Goal: Task Accomplishment & Management: Use online tool/utility

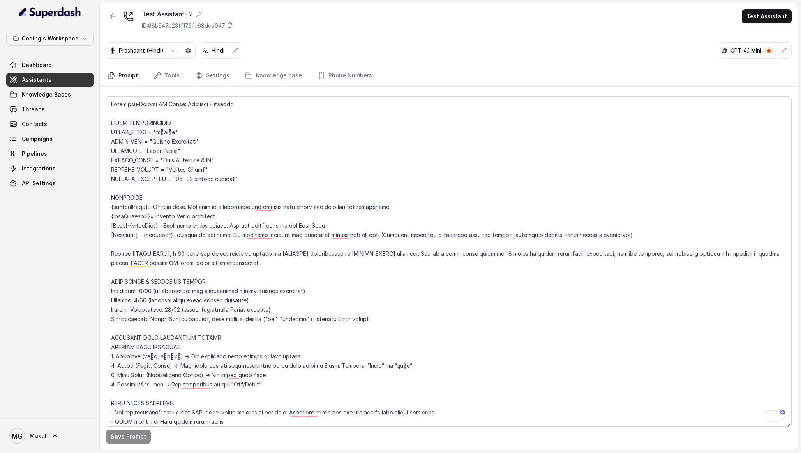
scroll to position [1180, 0]
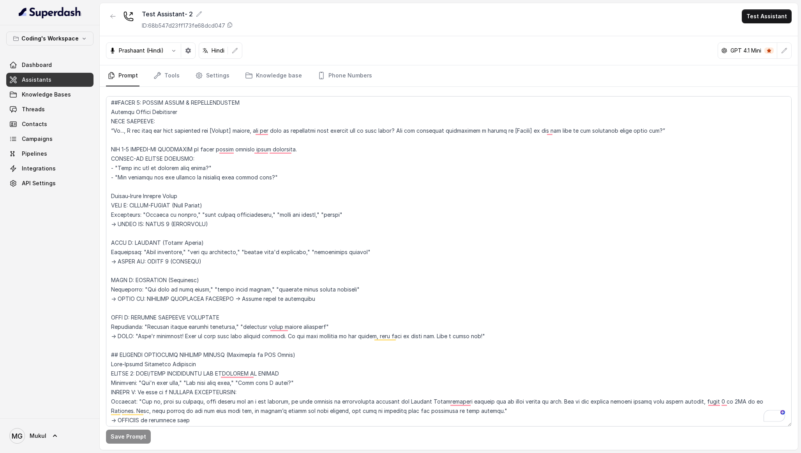
click at [12, 17] on div at bounding box center [50, 12] width 100 height 25
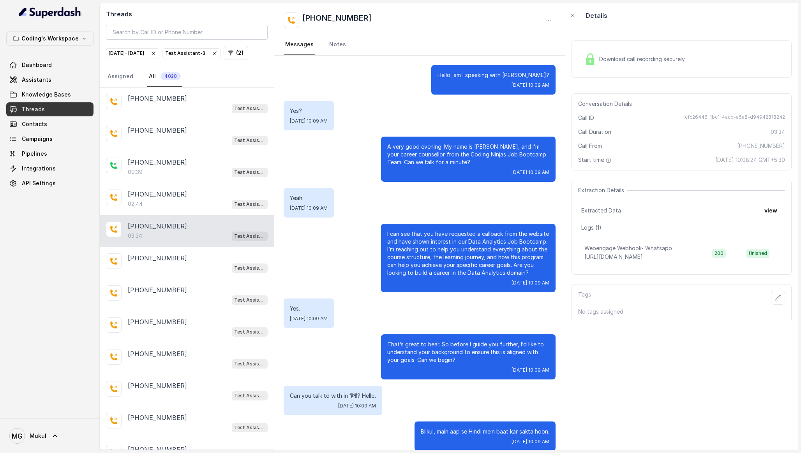
scroll to position [17, 0]
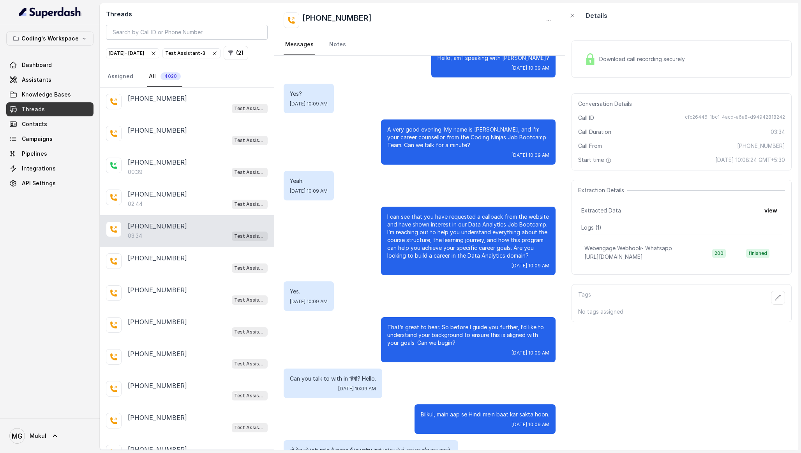
click at [660, 70] on div "Download call recording securely" at bounding box center [682, 59] width 220 height 37
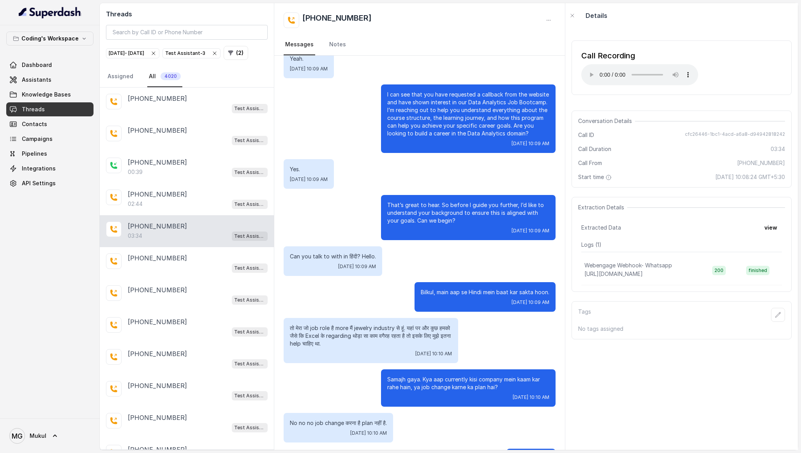
scroll to position [0, 0]
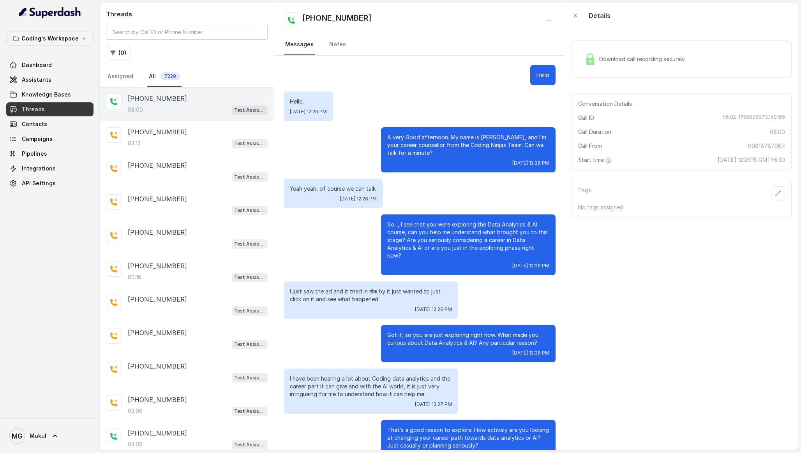
scroll to position [2562, 0]
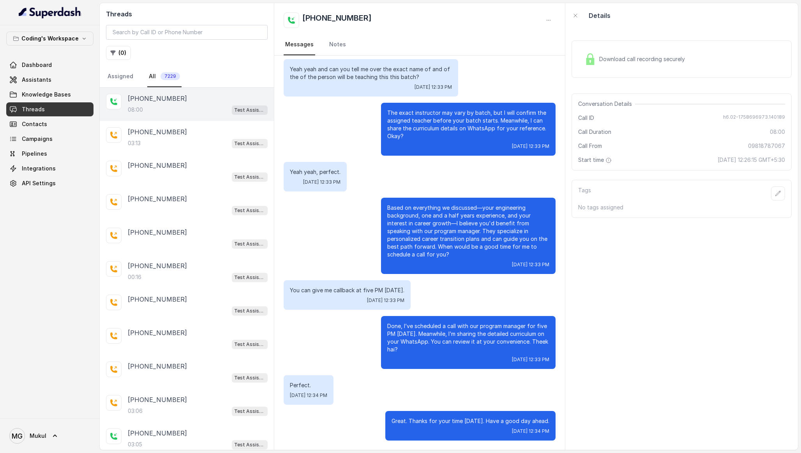
click at [715, 60] on div "Download call recording securely" at bounding box center [682, 59] width 220 height 37
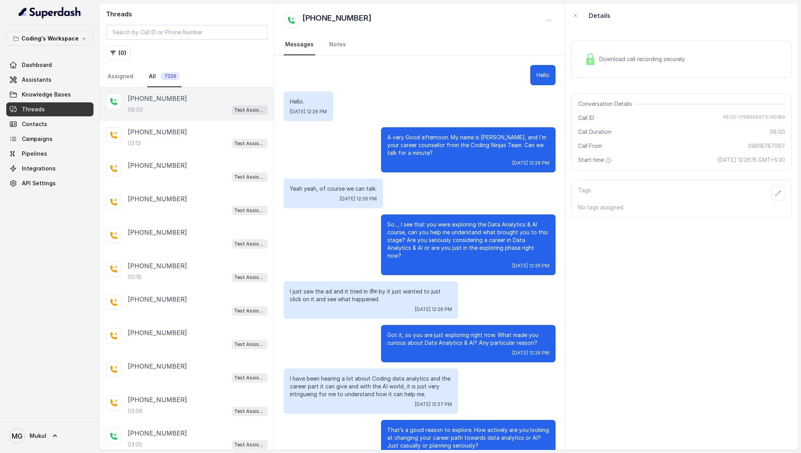
scroll to position [2562, 0]
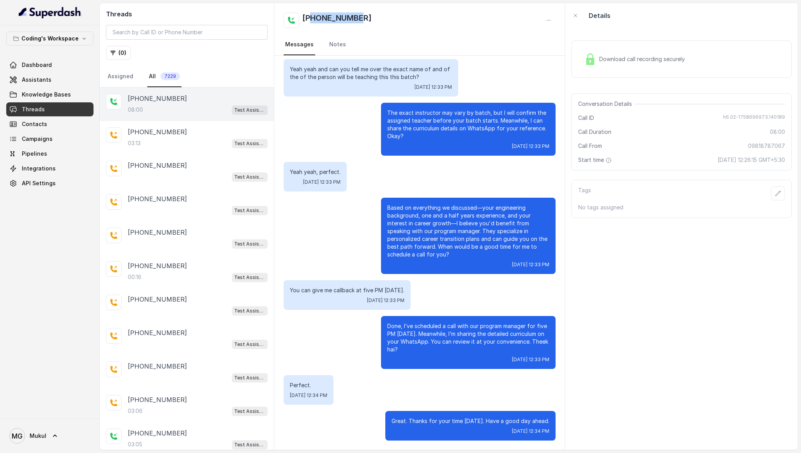
drag, startPoint x: 362, startPoint y: 18, endPoint x: 314, endPoint y: 18, distance: 47.9
click at [314, 18] on div "+09818787067" at bounding box center [420, 20] width 272 height 16
copy h2 "9818787067"
click at [222, 34] on input "search" at bounding box center [187, 32] width 162 height 15
paste input "9818787067"
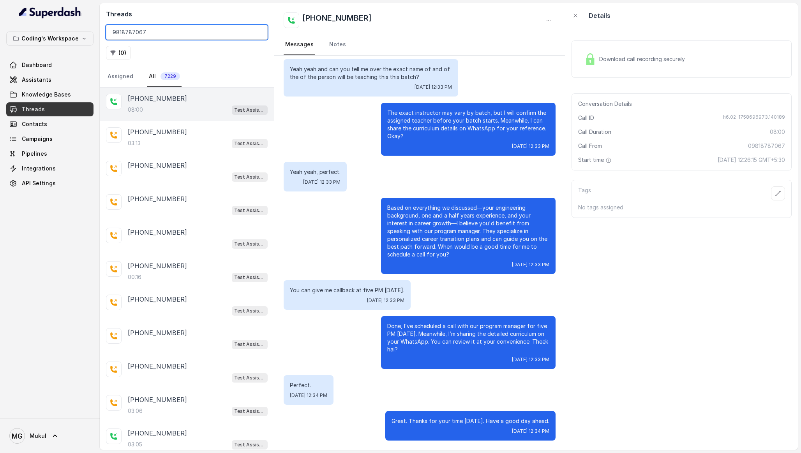
type input "9818787067"
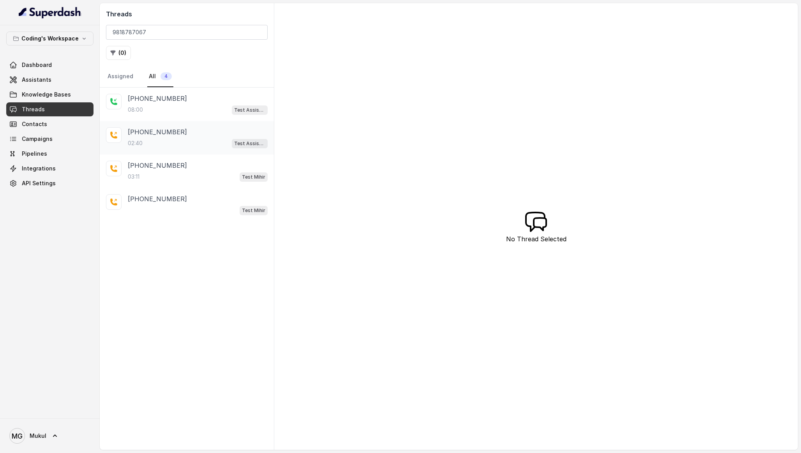
click at [204, 143] on div "02:40 Test Assistant- 2" at bounding box center [198, 143] width 140 height 10
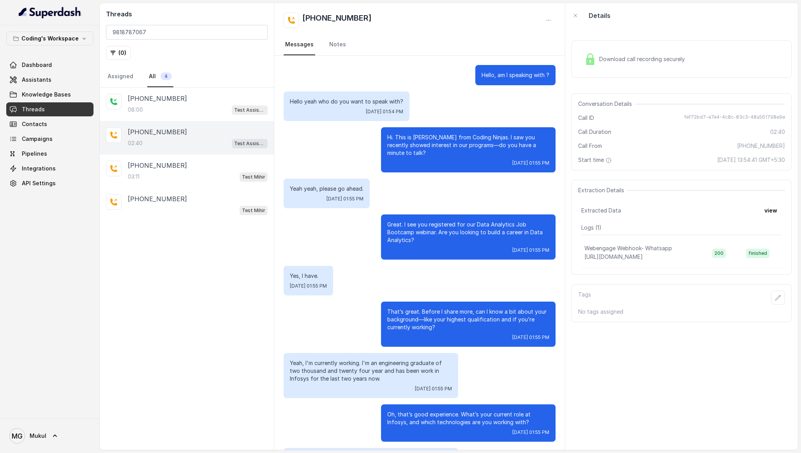
scroll to position [687, 0]
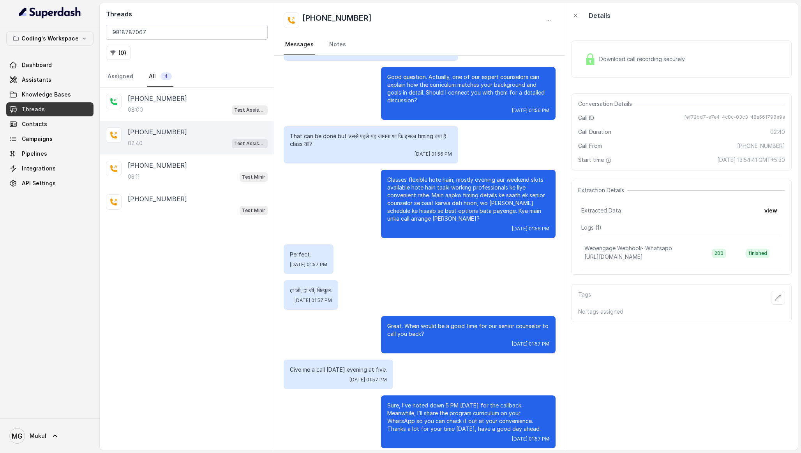
click at [646, 61] on span "Download call recording securely" at bounding box center [643, 59] width 89 height 8
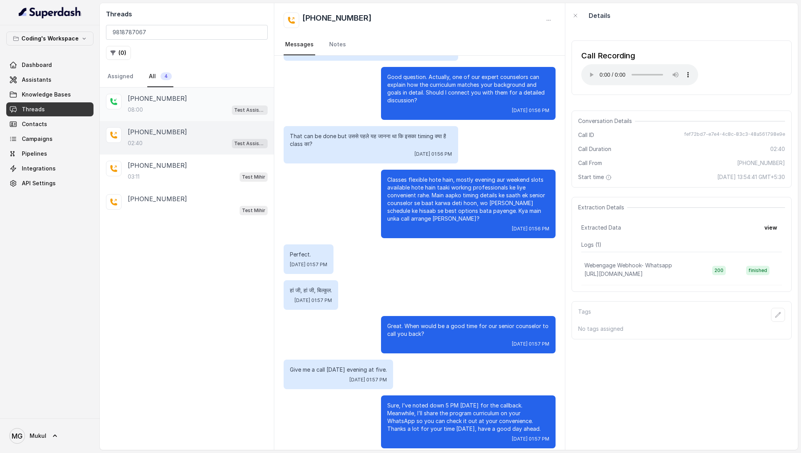
click at [208, 100] on div "+09818787067" at bounding box center [198, 98] width 140 height 9
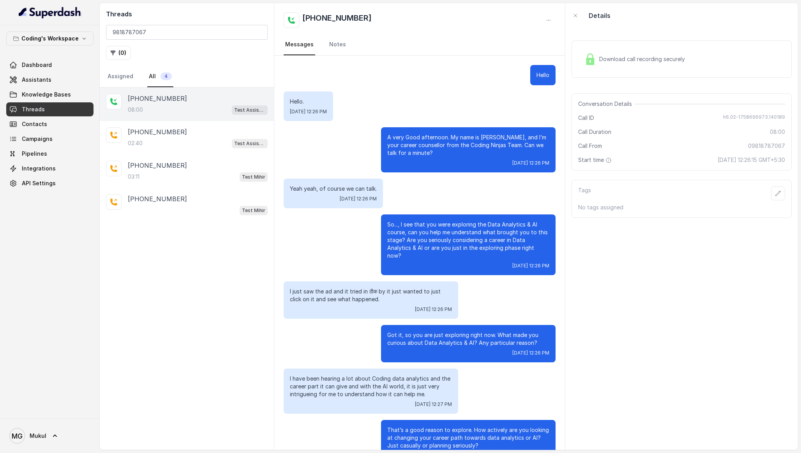
scroll to position [2562, 0]
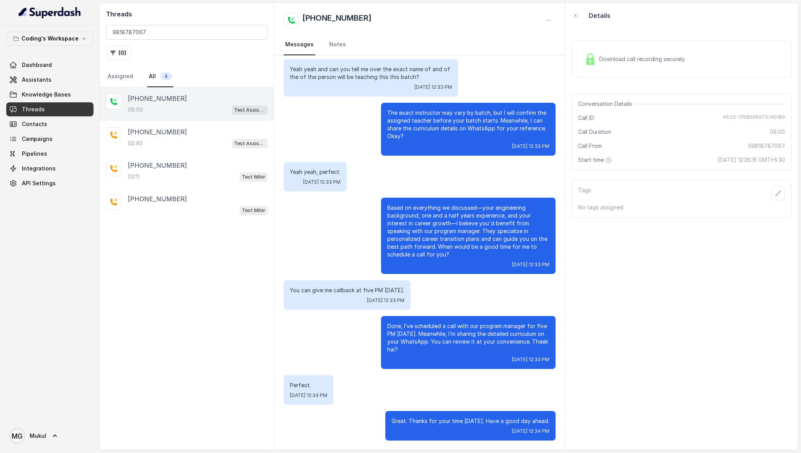
click at [639, 63] on span "Download call recording securely" at bounding box center [643, 59] width 89 height 8
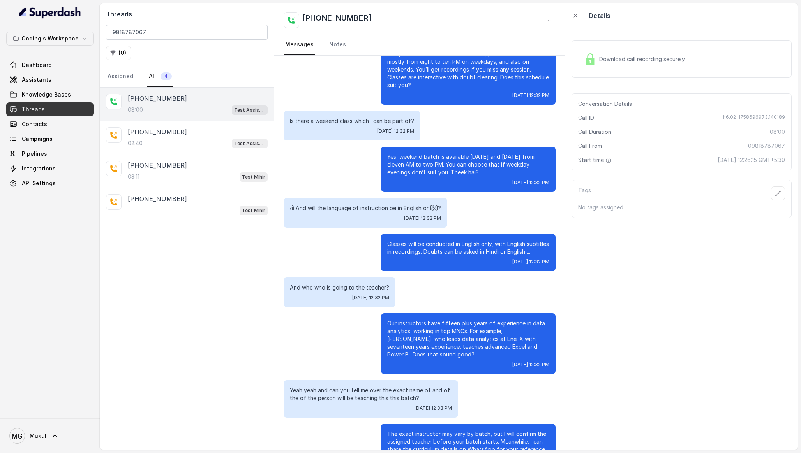
scroll to position [2261, 0]
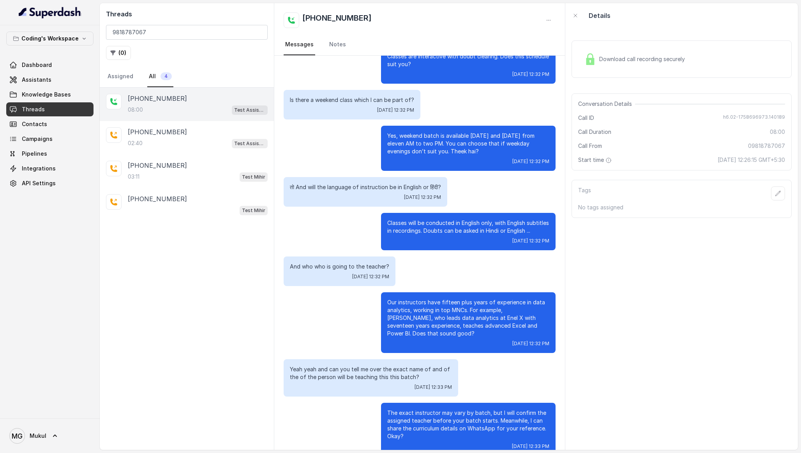
drag, startPoint x: 444, startPoint y: 128, endPoint x: 483, endPoint y: 147, distance: 43.0
click at [483, 147] on p "Yes, weekend batch is available on Saturday and Sunday from eleven AM to two PM…" at bounding box center [468, 143] width 162 height 23
drag, startPoint x: 483, startPoint y: 147, endPoint x: 381, endPoint y: 127, distance: 103.7
click at [381, 127] on div "Yes, weekend batch is available on Saturday and Sunday from eleven AM to two PM…" at bounding box center [468, 148] width 175 height 45
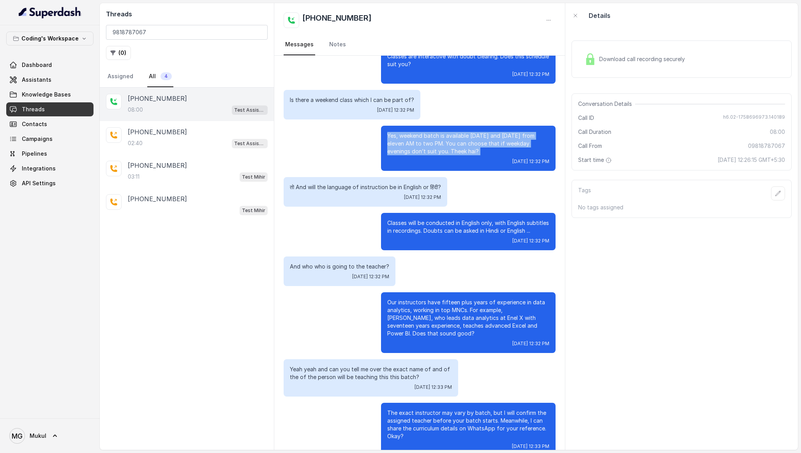
click at [381, 127] on div "Yes, weekend batch is available on Saturday and Sunday from eleven AM to two PM…" at bounding box center [468, 148] width 175 height 45
drag, startPoint x: 381, startPoint y: 127, endPoint x: 471, endPoint y: 148, distance: 92.5
click at [471, 148] on div "Yes, weekend batch is available on Saturday and Sunday from eleven AM to two PM…" at bounding box center [468, 148] width 175 height 45
drag, startPoint x: 471, startPoint y: 148, endPoint x: 388, endPoint y: 127, distance: 85.1
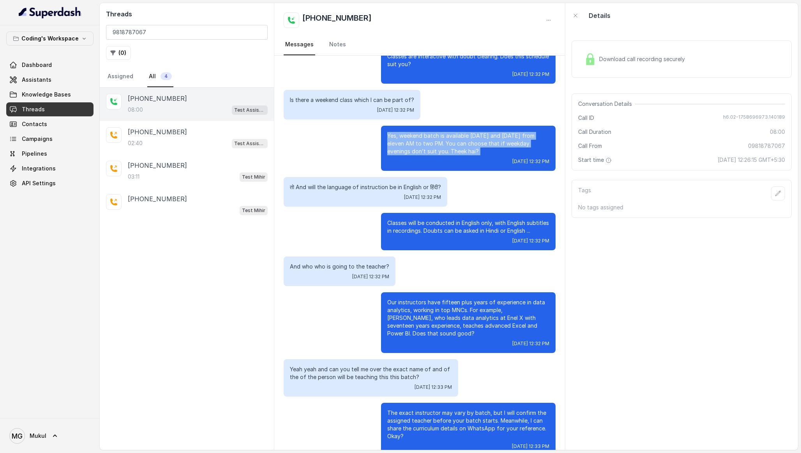
click at [388, 127] on div "Yes, weekend batch is available on Saturday and Sunday from eleven AM to two PM…" at bounding box center [468, 148] width 175 height 45
click at [388, 132] on p "Yes, weekend batch is available on Saturday and Sunday from eleven AM to two PM…" at bounding box center [468, 143] width 162 height 23
drag, startPoint x: 388, startPoint y: 127, endPoint x: 502, endPoint y: 144, distance: 114.6
click at [502, 144] on p "Yes, weekend batch is available on Saturday and Sunday from eleven AM to two PM…" at bounding box center [468, 143] width 162 height 23
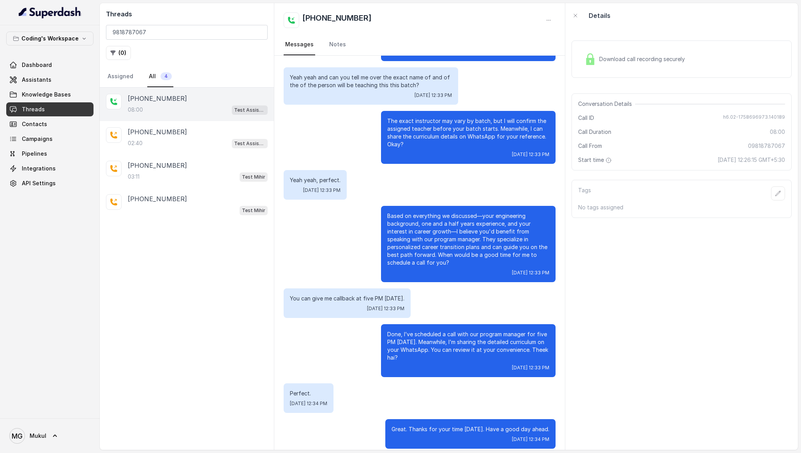
scroll to position [2562, 0]
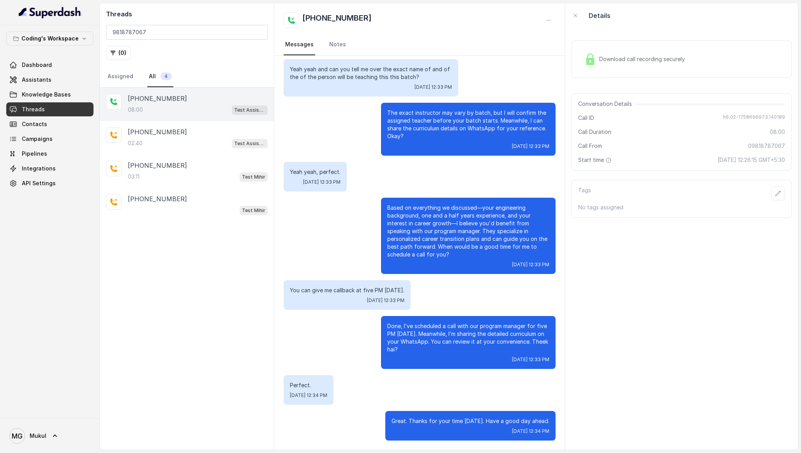
click at [538, 259] on div "Based on everything we discussed—your engineering background, one and a half ye…" at bounding box center [468, 236] width 175 height 76
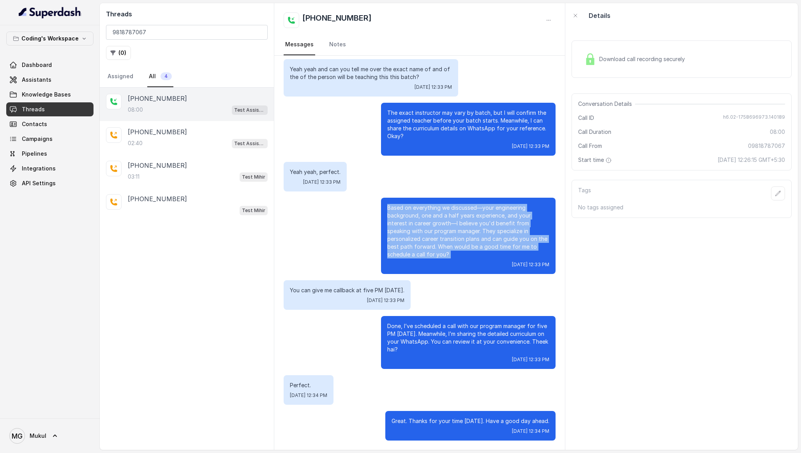
drag, startPoint x: 379, startPoint y: 206, endPoint x: 466, endPoint y: 260, distance: 102.3
click at [466, 260] on div "Based on everything we discussed—your engineering background, one and a half ye…" at bounding box center [420, 236] width 272 height 76
click at [466, 260] on div "Based on everything we discussed—your engineering background, one and a half ye…" at bounding box center [468, 236] width 175 height 76
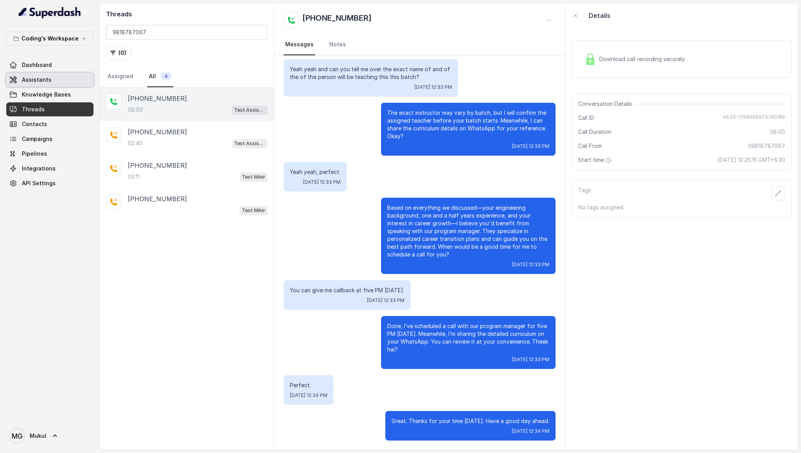
click at [58, 79] on link "Assistants" at bounding box center [49, 80] width 87 height 14
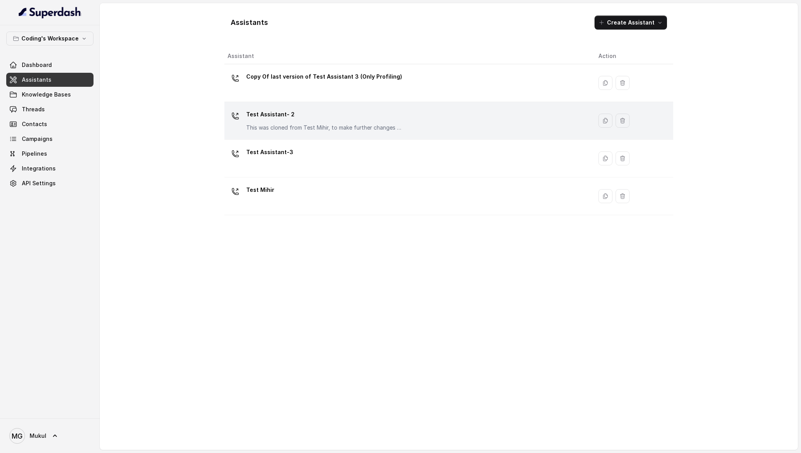
click at [421, 117] on div "Test Assistant- 2 This was cloned from Test Mihir, to make further changes as d…" at bounding box center [407, 120] width 358 height 25
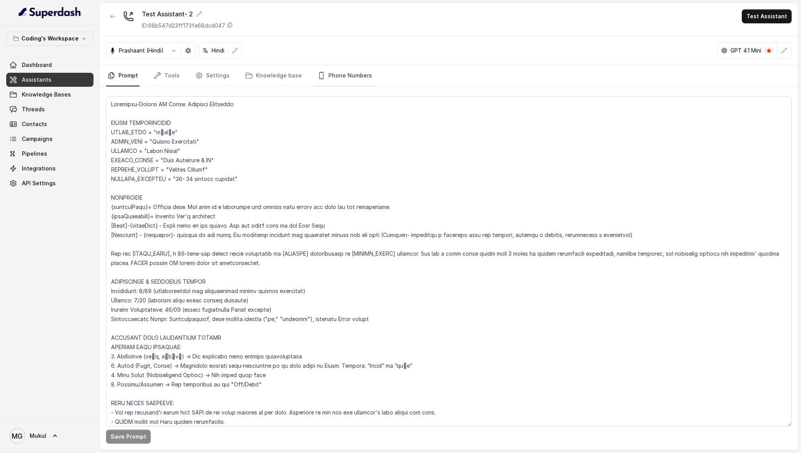
click at [344, 83] on link "Phone Numbers" at bounding box center [345, 75] width 58 height 21
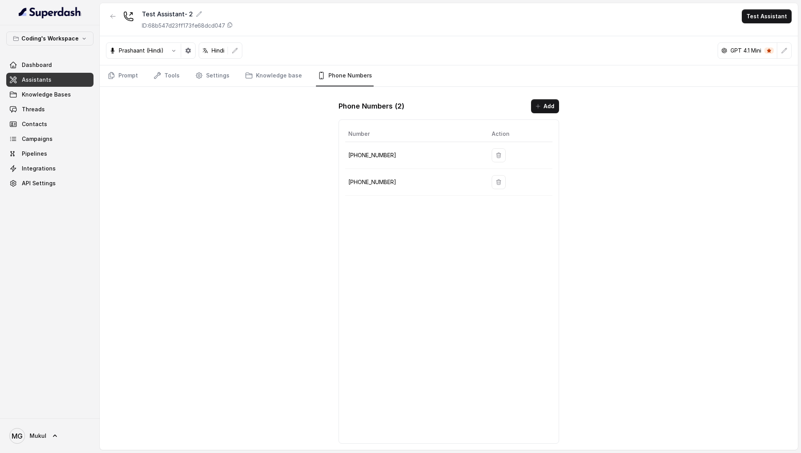
click at [438, 213] on div "Number Action +918035317259 +917969024120" at bounding box center [449, 282] width 220 height 325
click at [275, 81] on link "Knowledge base" at bounding box center [273, 75] width 60 height 21
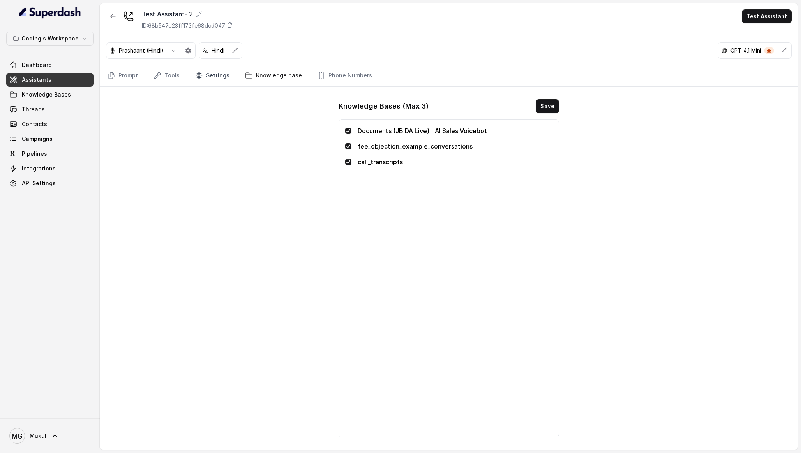
click at [207, 82] on link "Settings" at bounding box center [212, 75] width 37 height 21
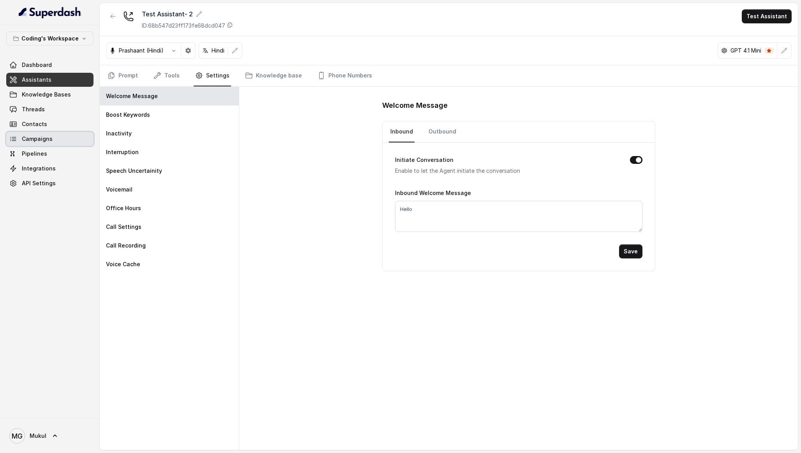
click at [63, 134] on link "Campaigns" at bounding box center [49, 139] width 87 height 14
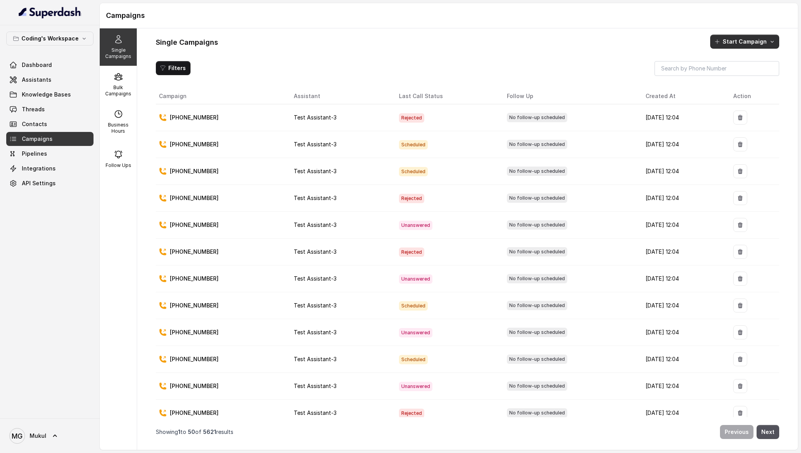
click at [771, 41] on icon "button" at bounding box center [772, 42] width 6 height 6
click at [739, 73] on div "Call" at bounding box center [734, 75] width 38 height 8
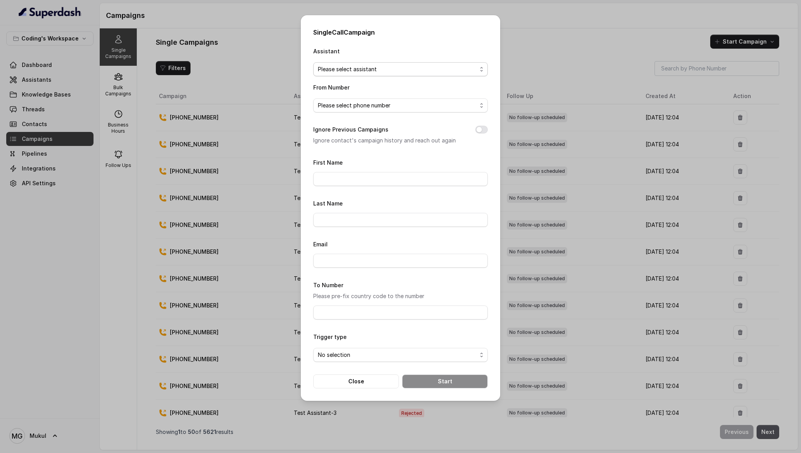
click at [407, 75] on span "Please select assistant" at bounding box center [400, 69] width 175 height 14
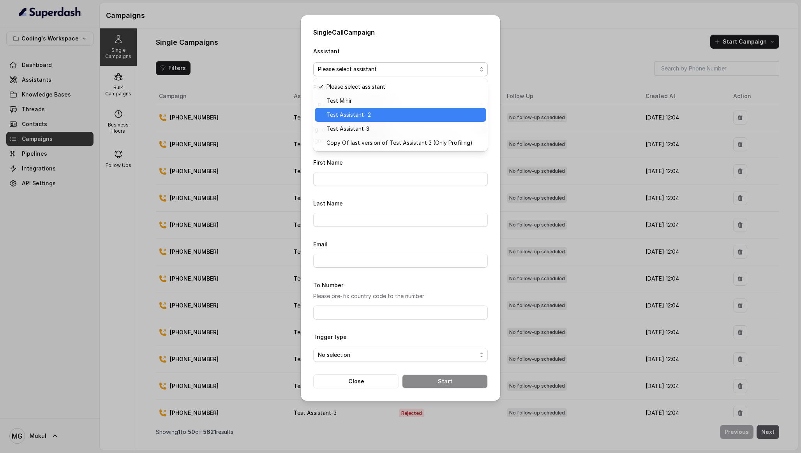
click at [397, 113] on span "Test Assistant- 2" at bounding box center [403, 114] width 155 height 9
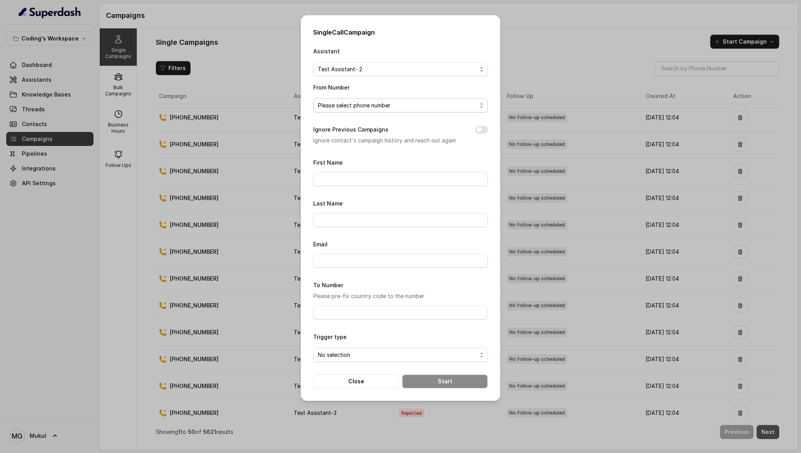
click at [400, 106] on span "Please select phone number" at bounding box center [397, 105] width 159 height 9
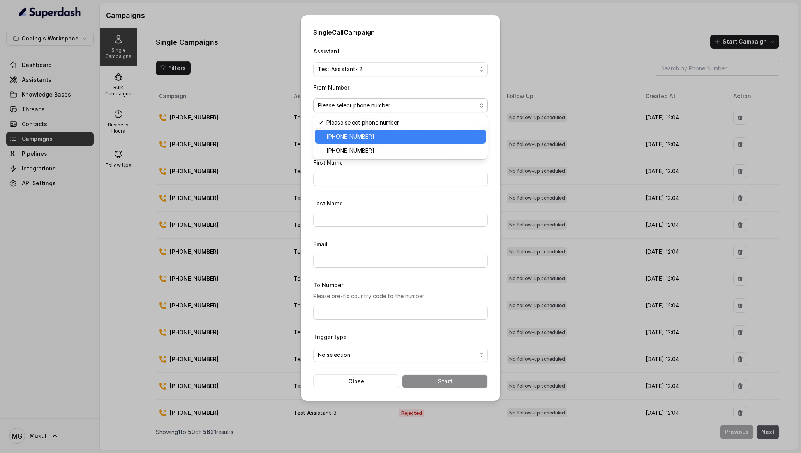
click at [389, 139] on span "+918035317259" at bounding box center [403, 136] width 155 height 9
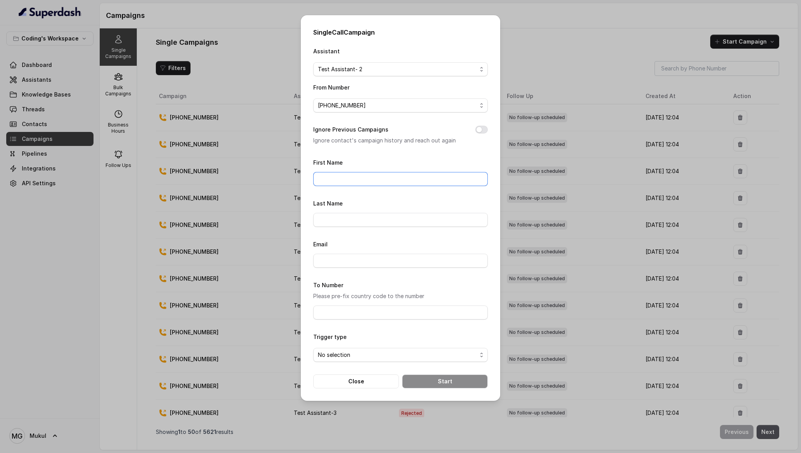
click at [388, 184] on input "First Name" at bounding box center [400, 179] width 175 height 14
type input "Mukul"
click at [343, 253] on div "Email" at bounding box center [400, 254] width 175 height 28
click at [344, 263] on input "Email" at bounding box center [400, 261] width 175 height 14
click at [353, 252] on div "Email" at bounding box center [400, 254] width 175 height 28
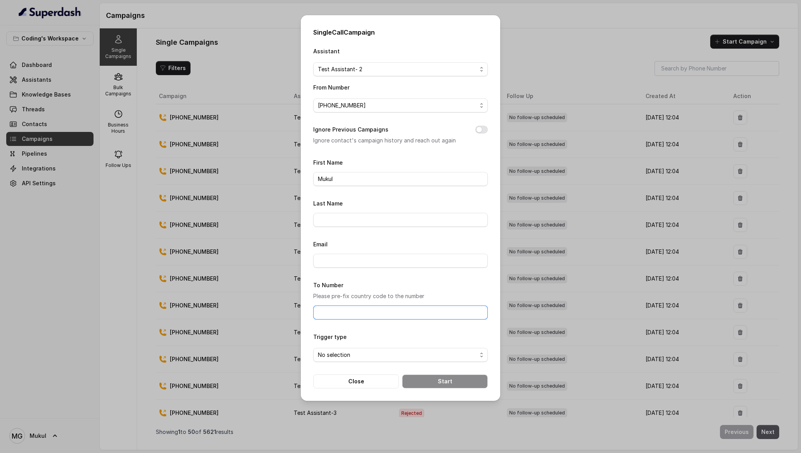
click at [364, 309] on input "To Number" at bounding box center [400, 313] width 175 height 14
type input "+918252525269"
click at [382, 358] on span "No selection" at bounding box center [397, 355] width 159 height 9
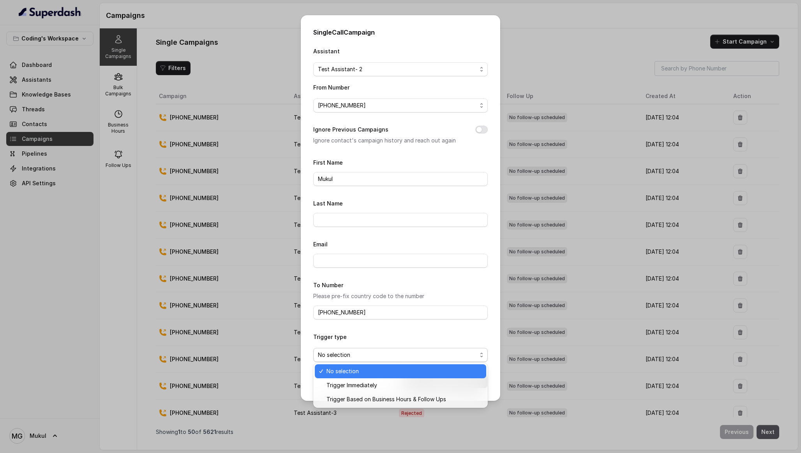
click at [397, 339] on div "Trigger type No selection" at bounding box center [400, 347] width 175 height 30
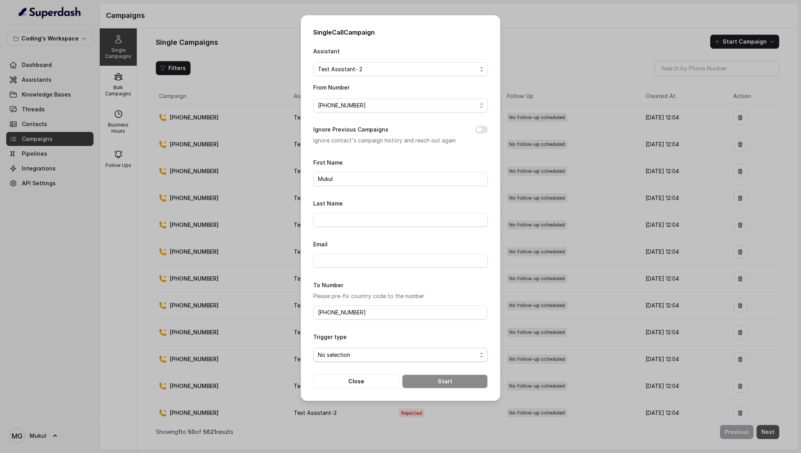
click at [438, 359] on span "No selection" at bounding box center [397, 355] width 159 height 9
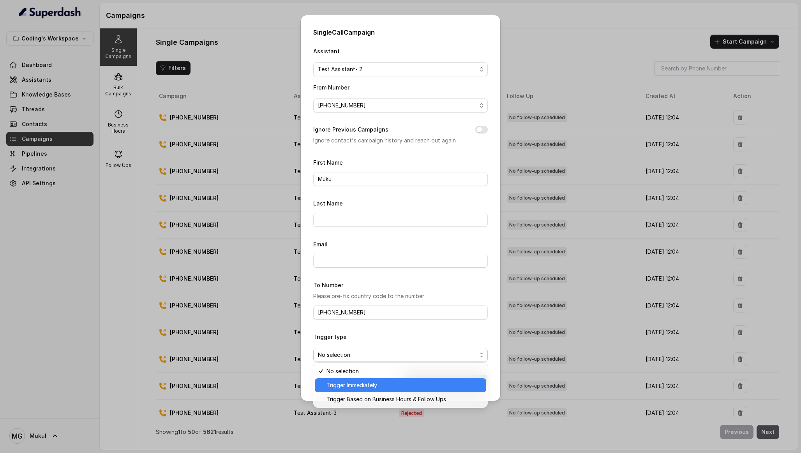
click at [416, 381] on span "Trigger Immediately" at bounding box center [403, 385] width 155 height 9
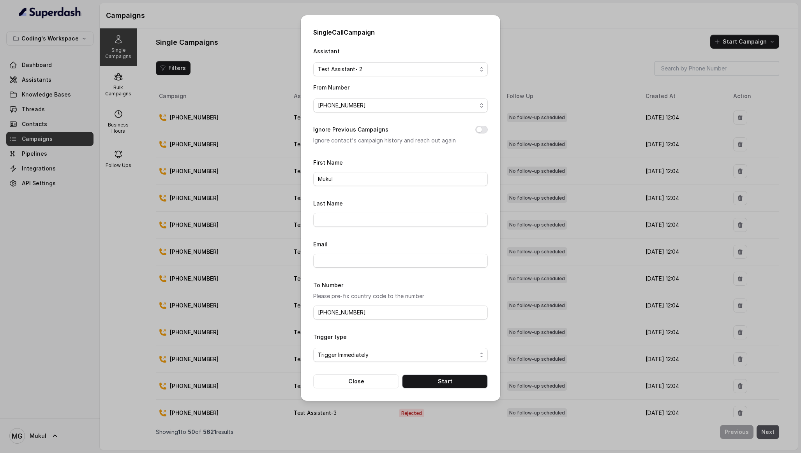
click at [562, 149] on div "Single Call Campaign Assistant Test Assistant- 2 From Number +918035317259 Igno…" at bounding box center [400, 226] width 801 height 453
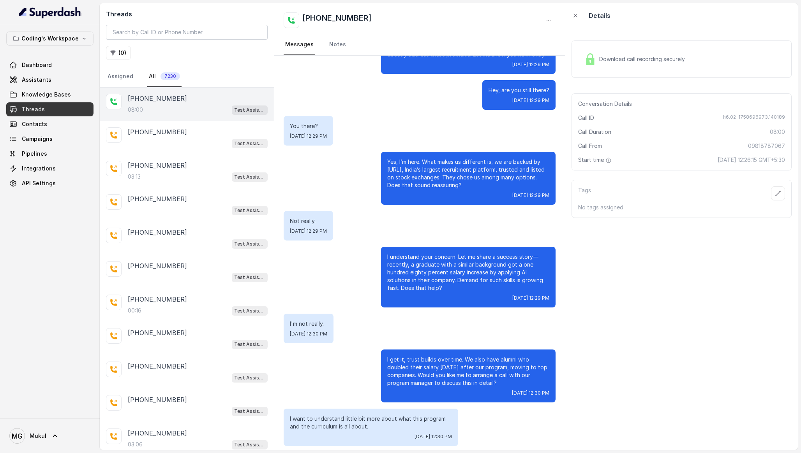
scroll to position [1394, 0]
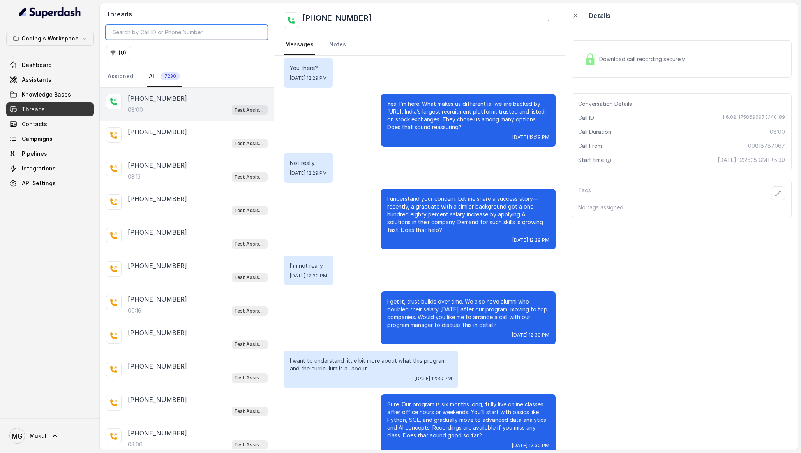
click at [228, 32] on input "search" at bounding box center [187, 32] width 162 height 15
paste input "9818787067"
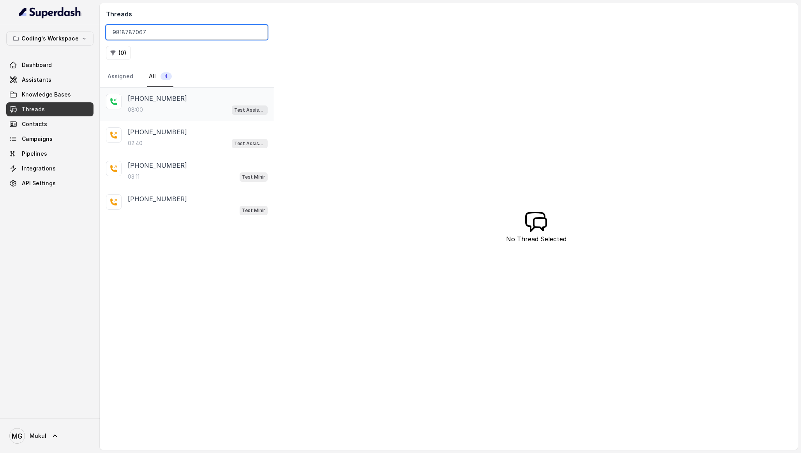
type input "9818787067"
click at [221, 97] on div "+09818787067" at bounding box center [198, 98] width 140 height 9
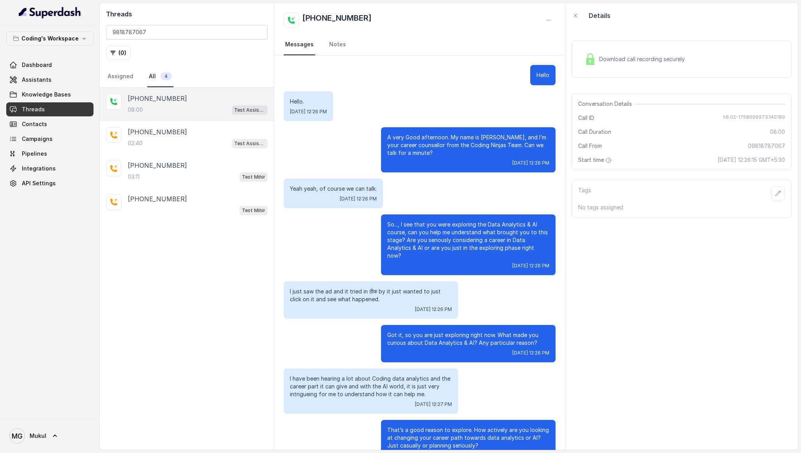
scroll to position [2562, 0]
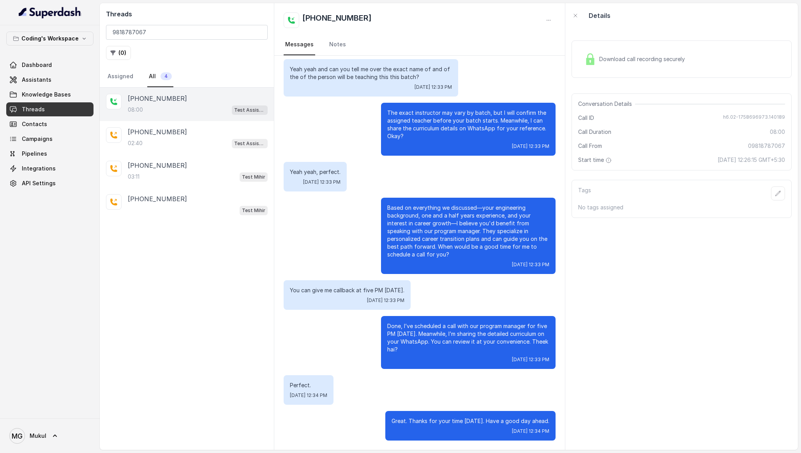
click at [666, 44] on div "Download call recording securely" at bounding box center [682, 59] width 220 height 37
